Goal: Task Accomplishment & Management: Manage account settings

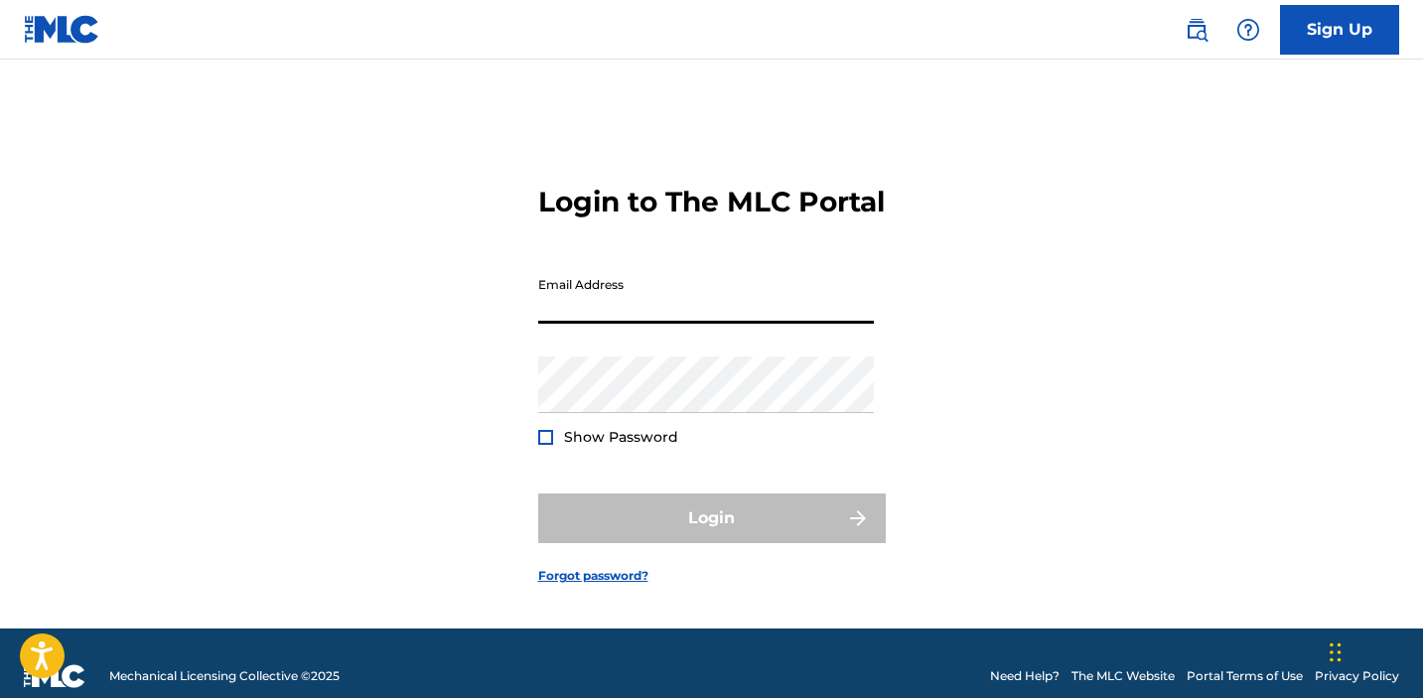
click at [649, 324] on input "Email Address" at bounding box center [706, 295] width 336 height 57
click at [687, 324] on input "[EMAIL_ADDRESS][DOMAIN_NAME]" at bounding box center [706, 295] width 336 height 57
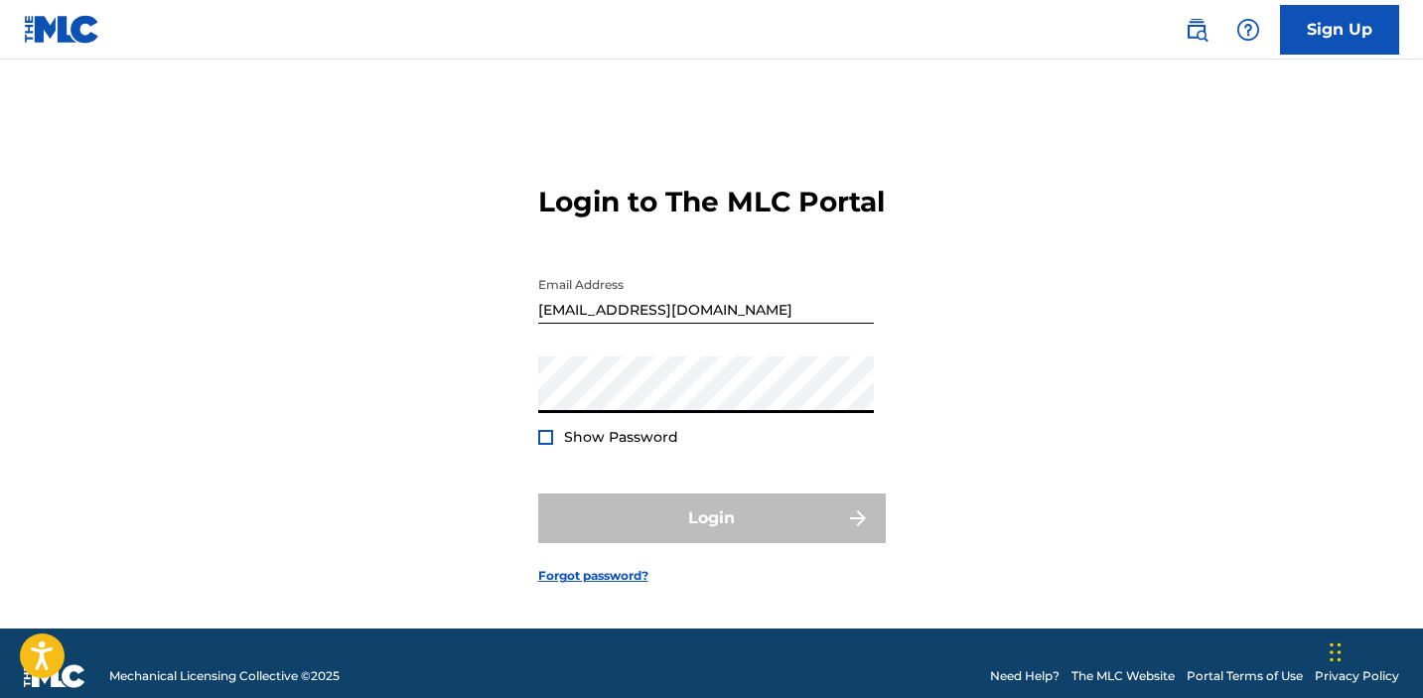
type input "[EMAIL_ADDRESS][DOMAIN_NAME]"
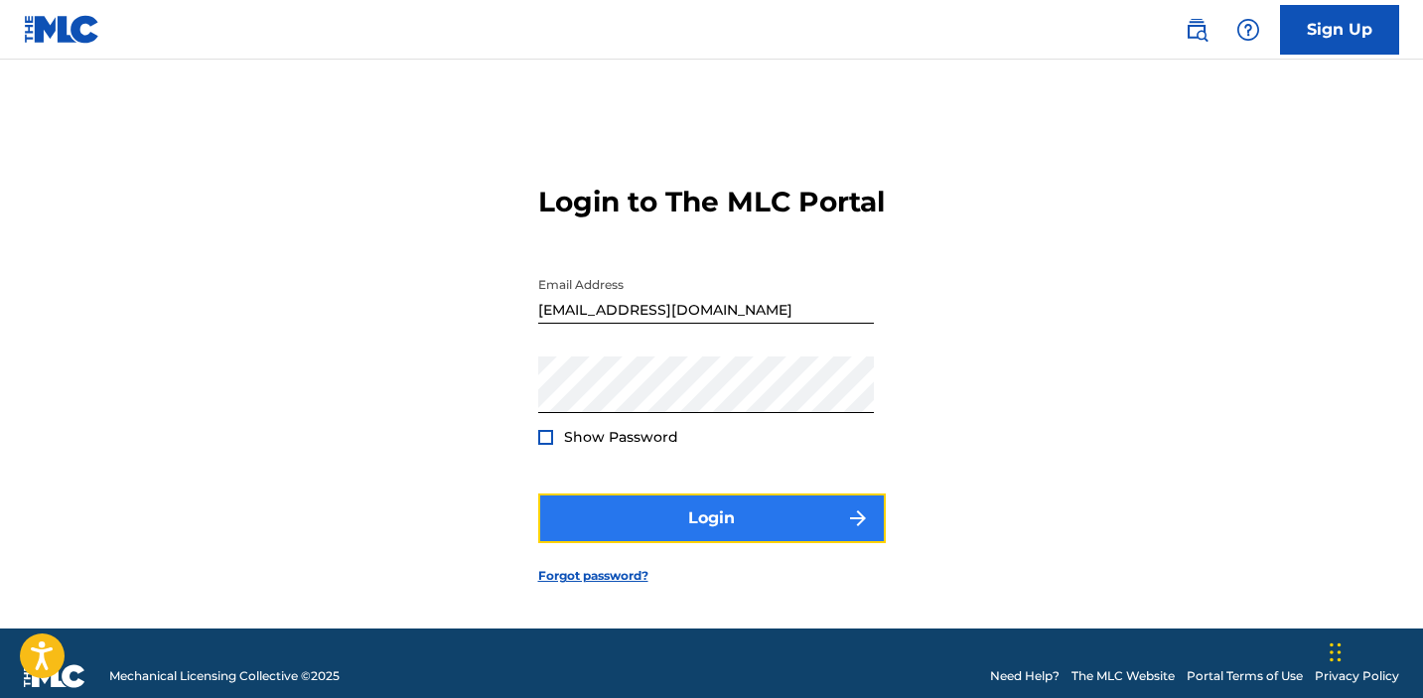
click at [740, 543] on button "Login" at bounding box center [712, 519] width 348 height 50
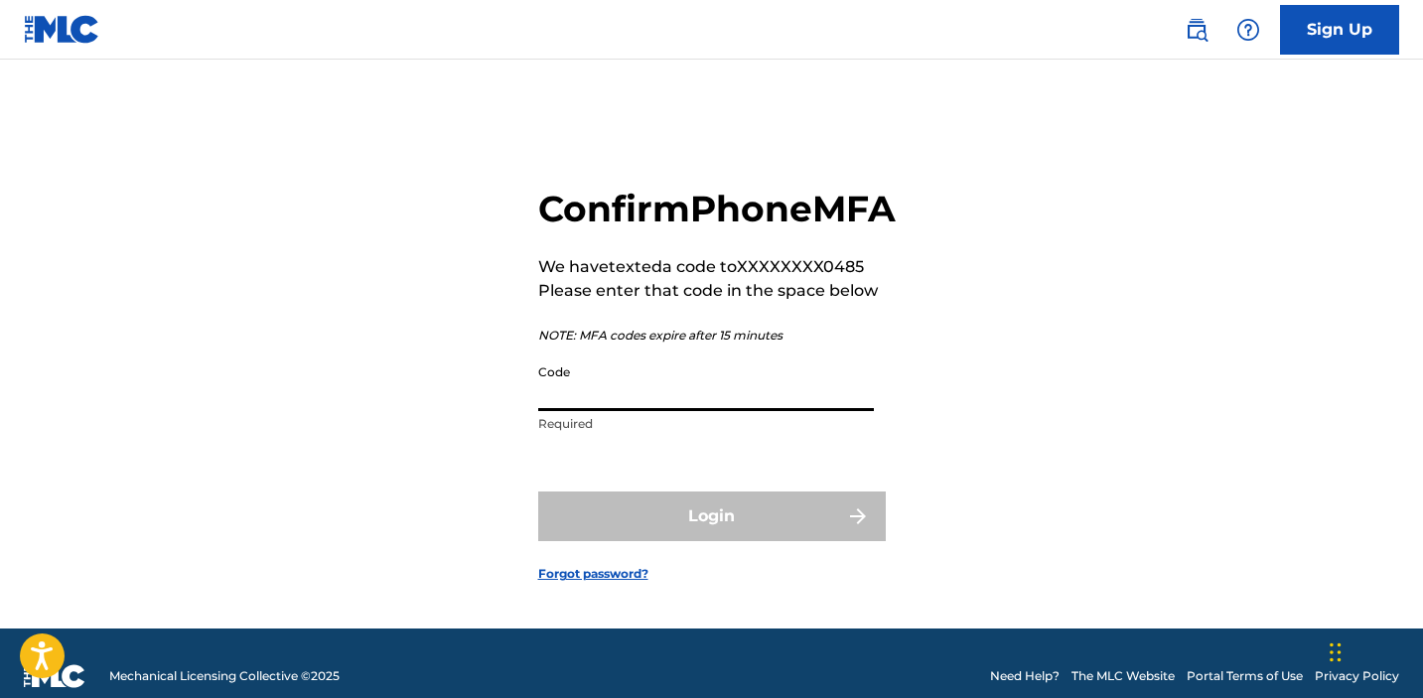
click at [710, 411] on input "Code" at bounding box center [706, 383] width 336 height 57
paste input "731699"
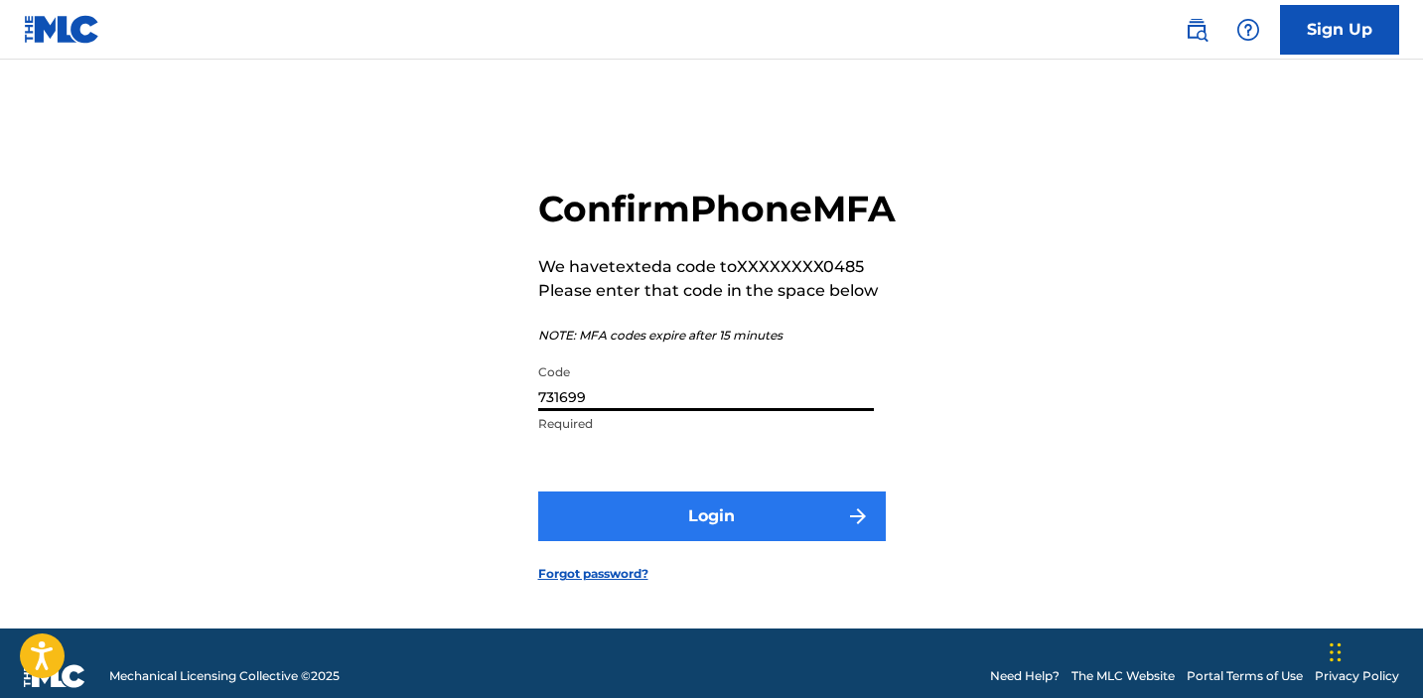
type input "731699"
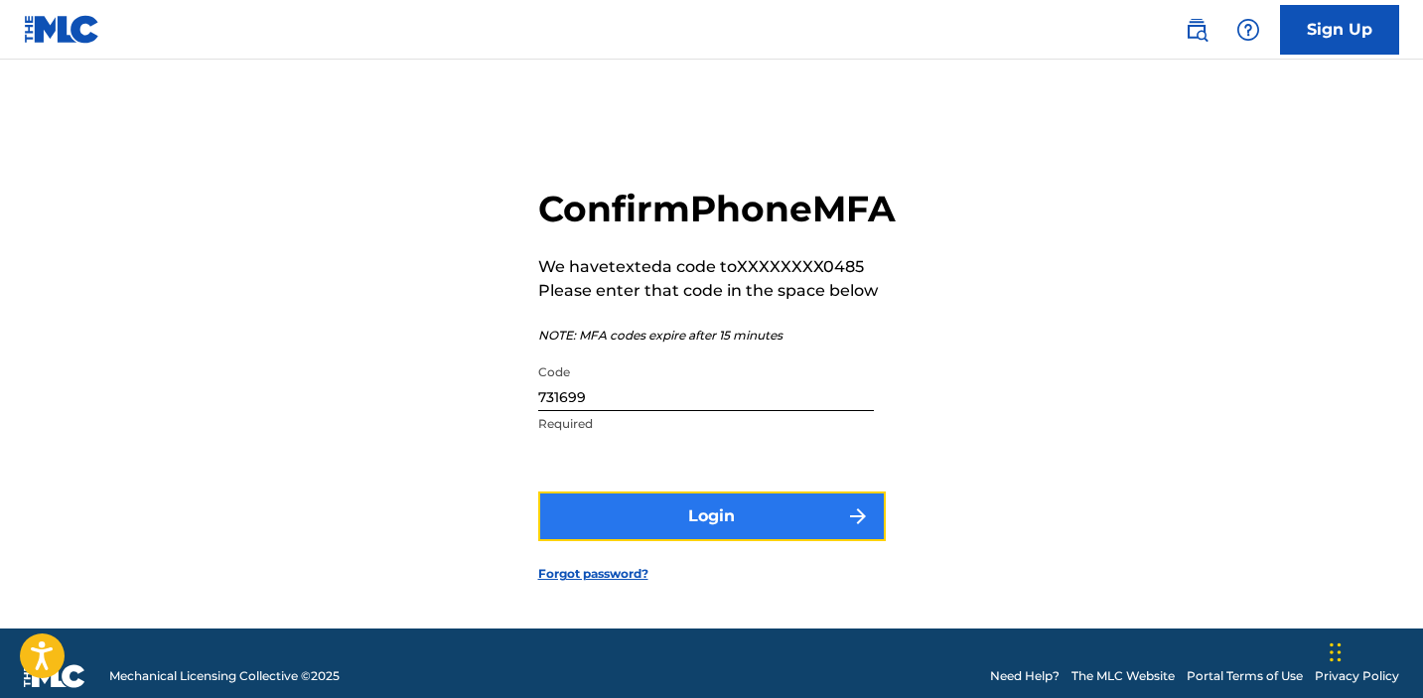
click at [711, 541] on button "Login" at bounding box center [712, 517] width 348 height 50
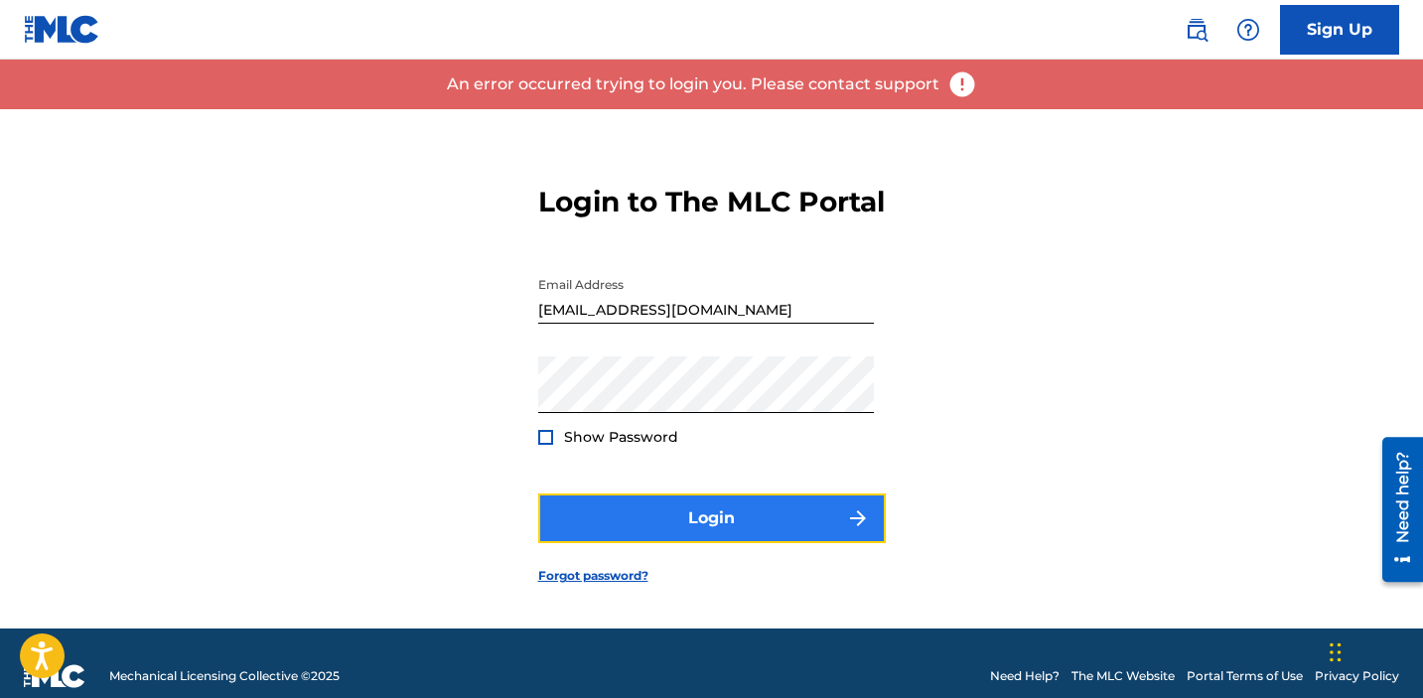
click at [690, 541] on button "Login" at bounding box center [712, 519] width 348 height 50
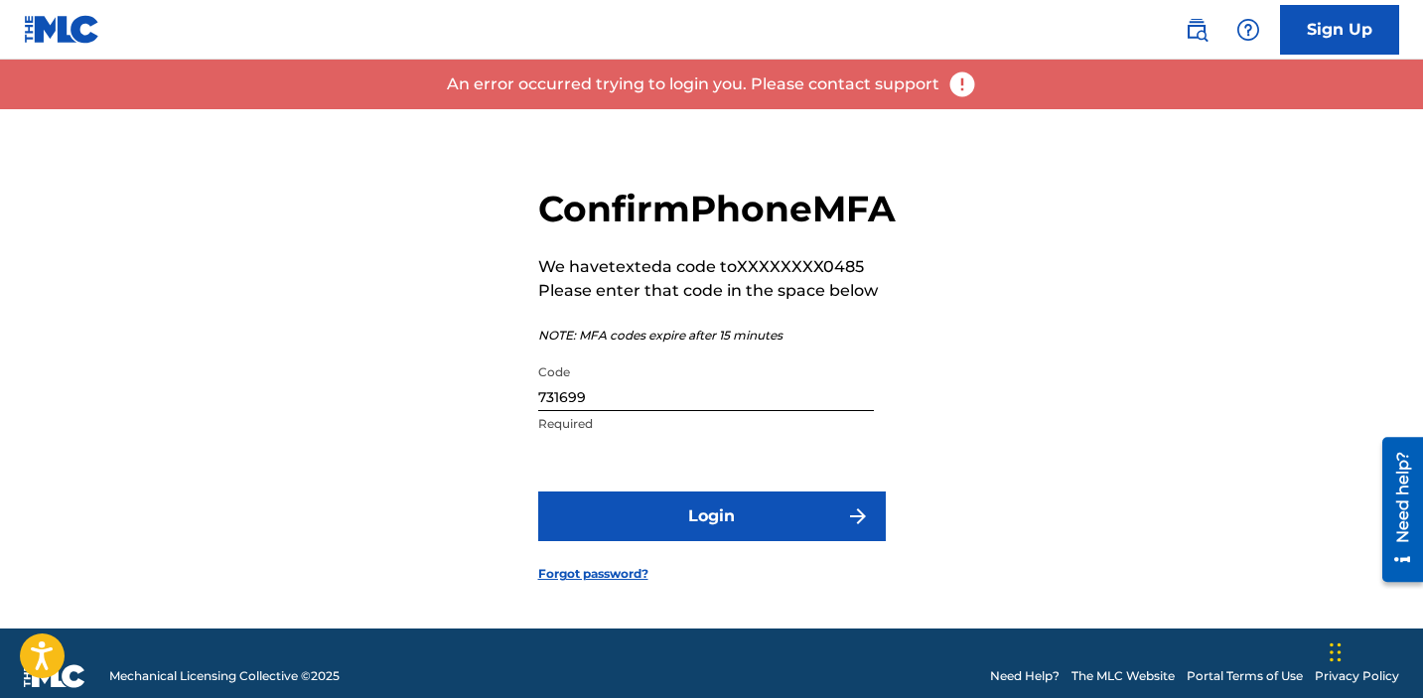
click at [635, 411] on input "731699" at bounding box center [706, 383] width 336 height 57
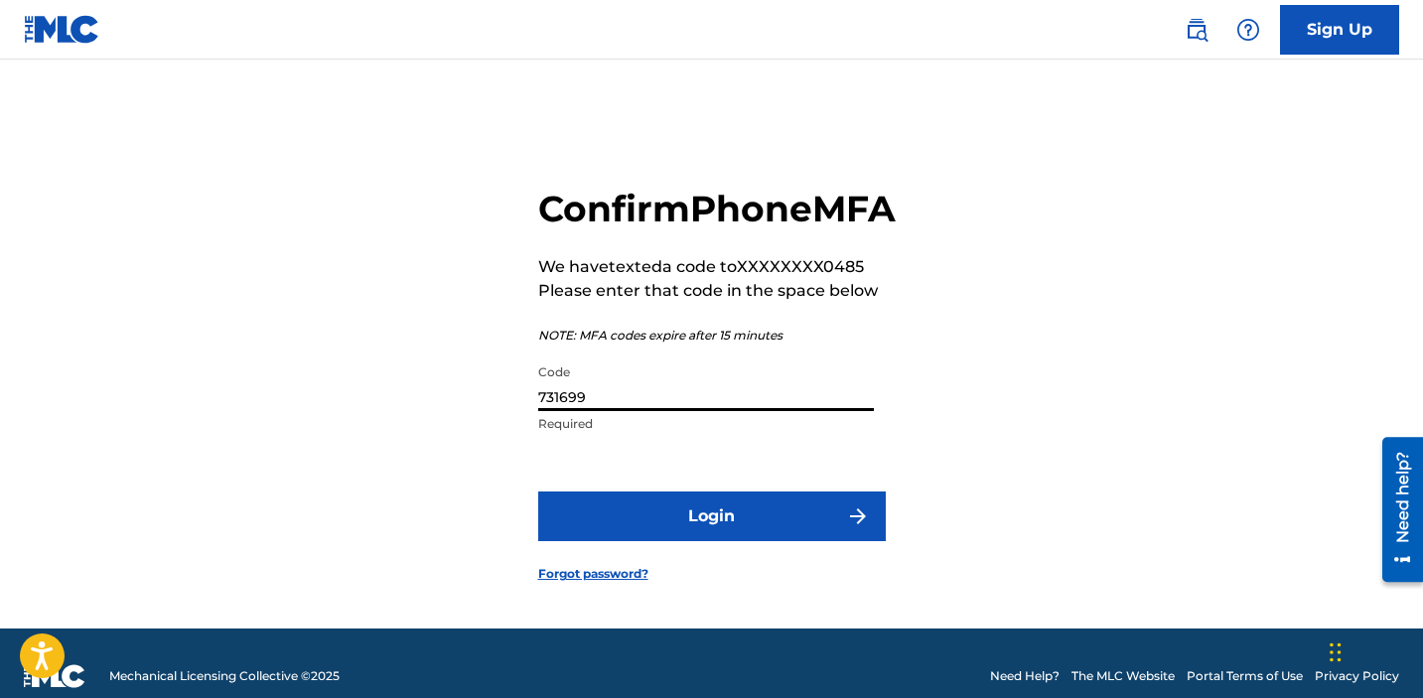
click at [635, 411] on input "731699" at bounding box center [706, 383] width 336 height 57
paste input "558305"
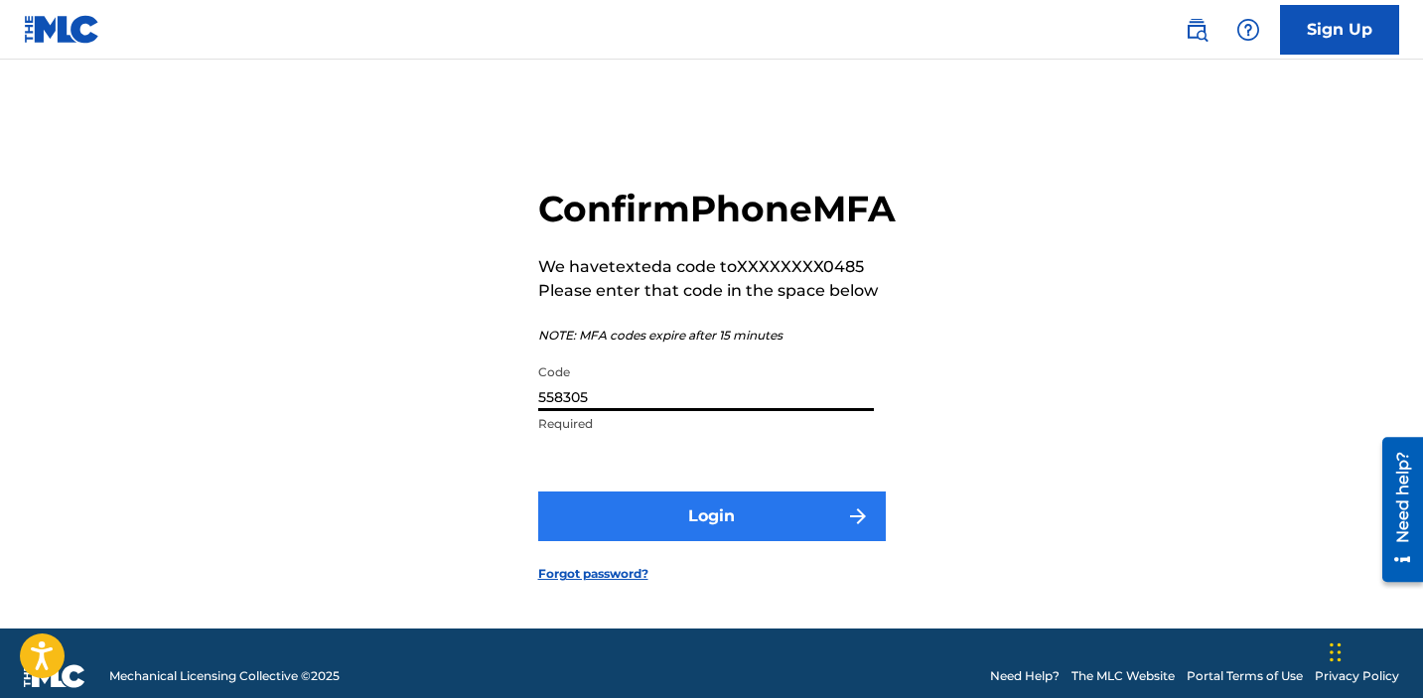
type input "558305"
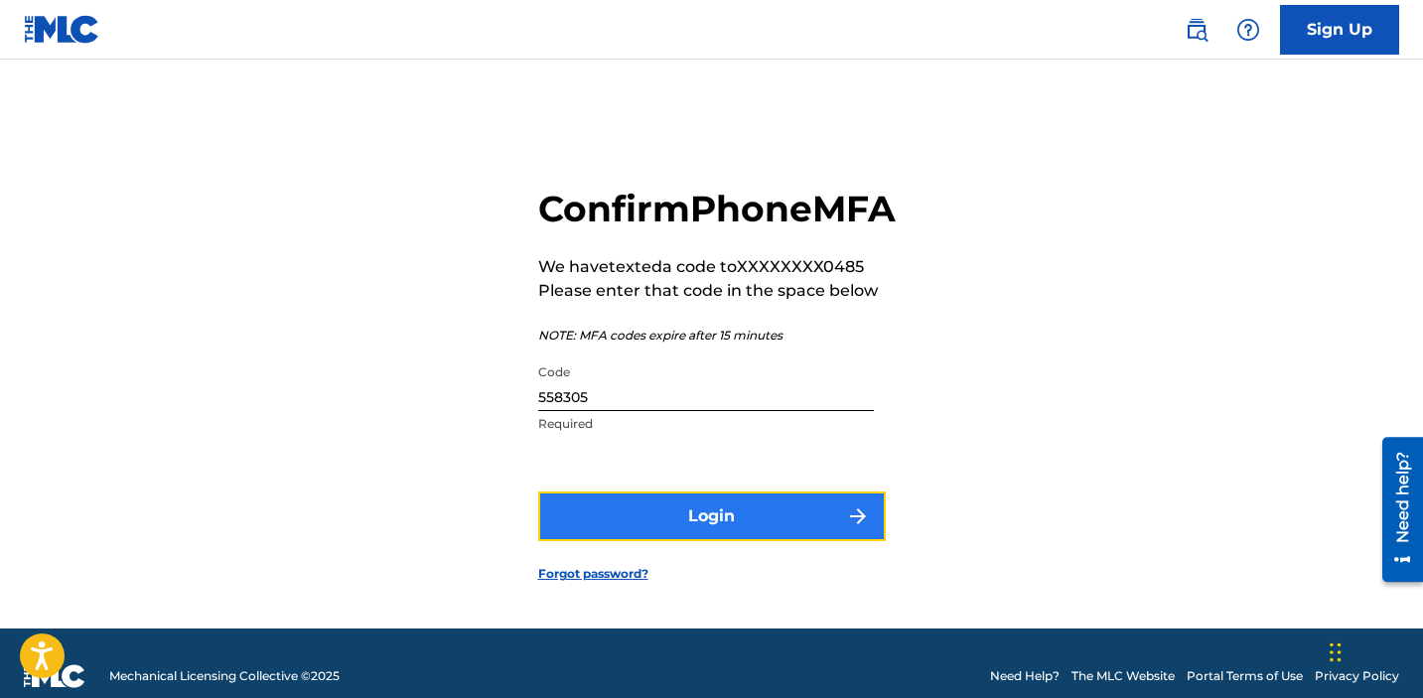
click at [627, 541] on button "Login" at bounding box center [712, 517] width 348 height 50
